Goal: Check status: Check status

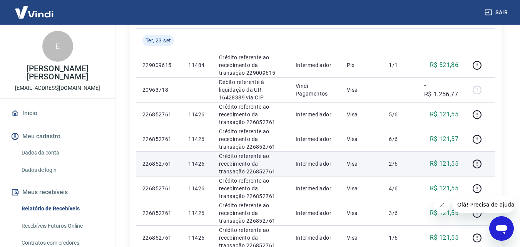
scroll to position [116, 0]
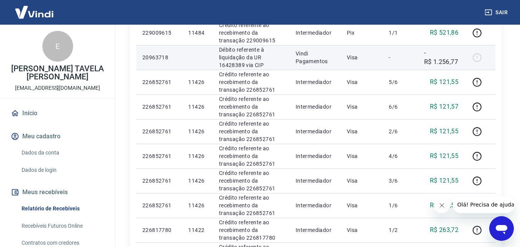
scroll to position [193, 0]
